Goal: Task Accomplishment & Management: Manage account settings

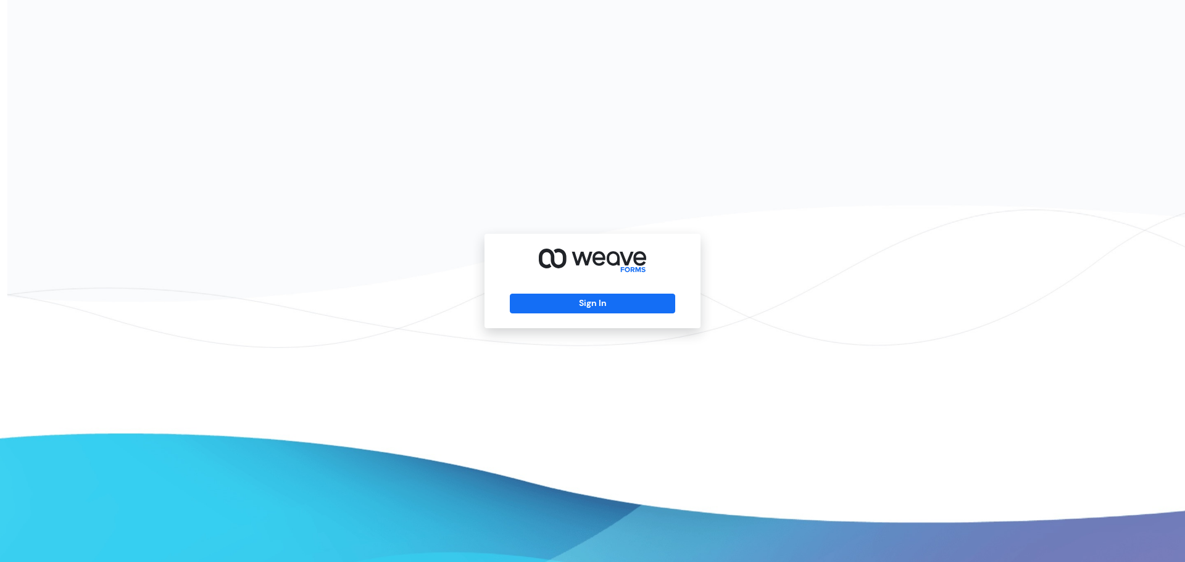
drag, startPoint x: 578, startPoint y: 324, endPoint x: 564, endPoint y: 315, distance: 16.4
click at [569, 318] on div "Sign In" at bounding box center [593, 281] width 216 height 94
click at [564, 315] on div "Sign In" at bounding box center [593, 281] width 216 height 94
click at [545, 302] on button "Sign In" at bounding box center [592, 304] width 165 height 20
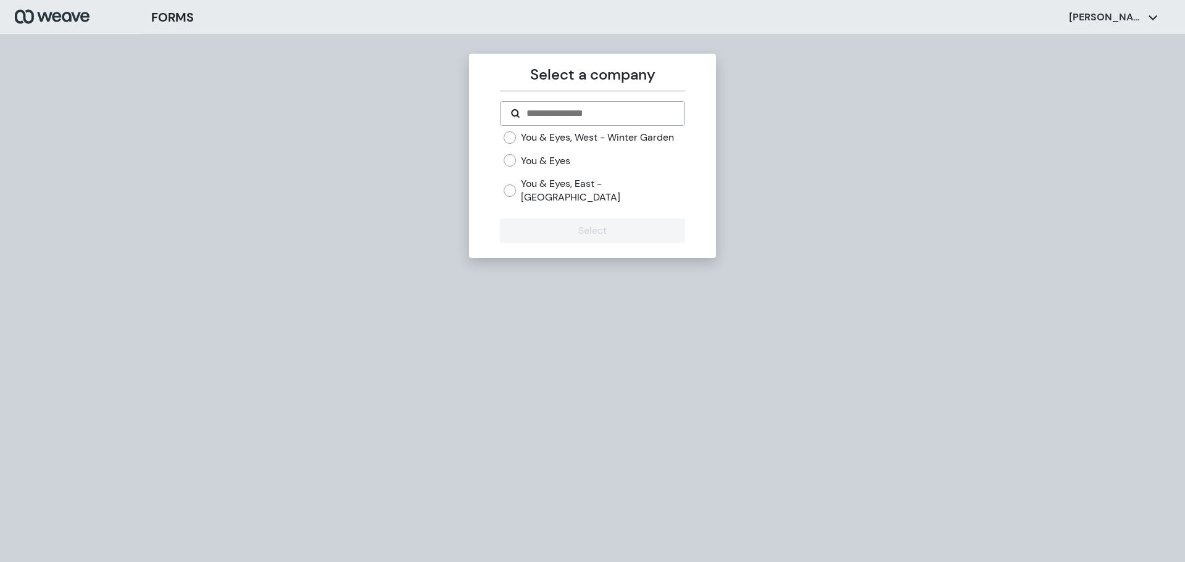
click at [598, 201] on label "You & Eyes, East - Avalon Park" at bounding box center [603, 190] width 164 height 27
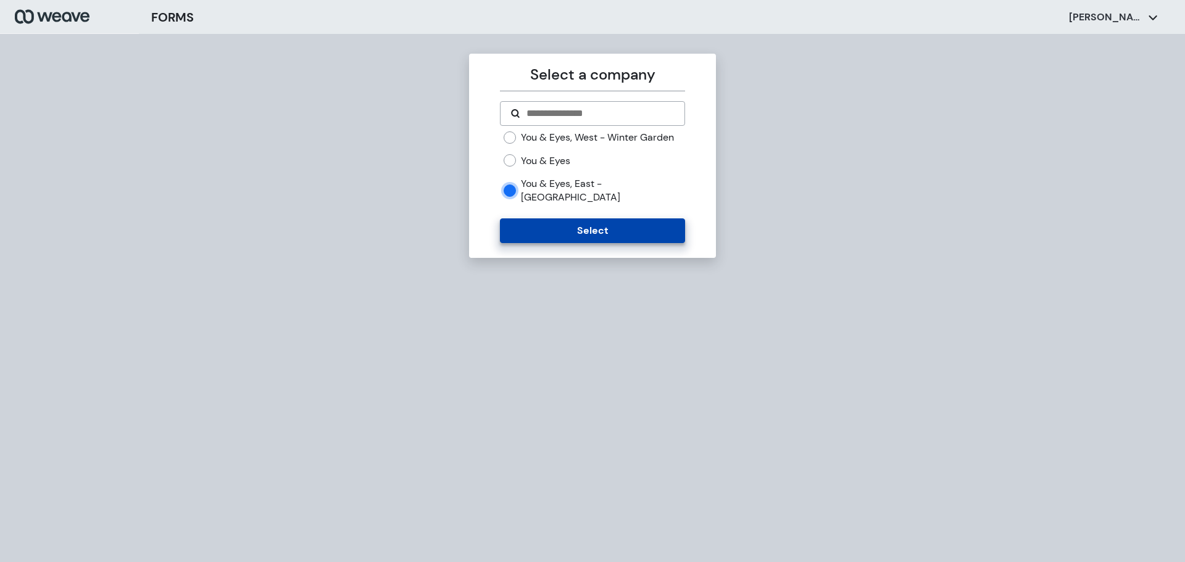
click at [585, 227] on button "Select" at bounding box center [592, 231] width 185 height 25
